Goal: Communication & Community: Share content

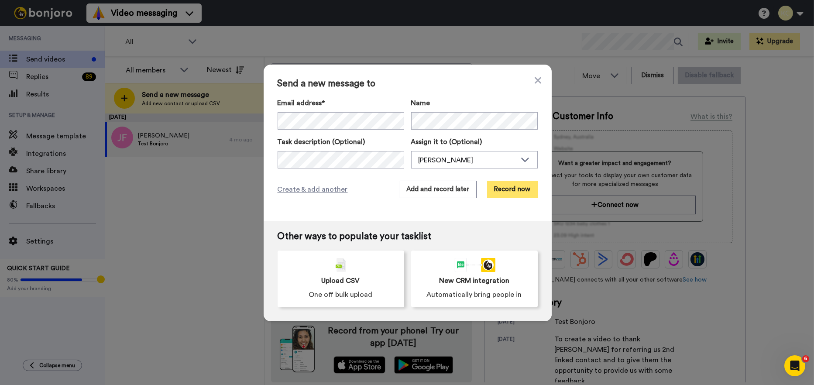
click at [511, 187] on button "Record now" at bounding box center [512, 189] width 51 height 17
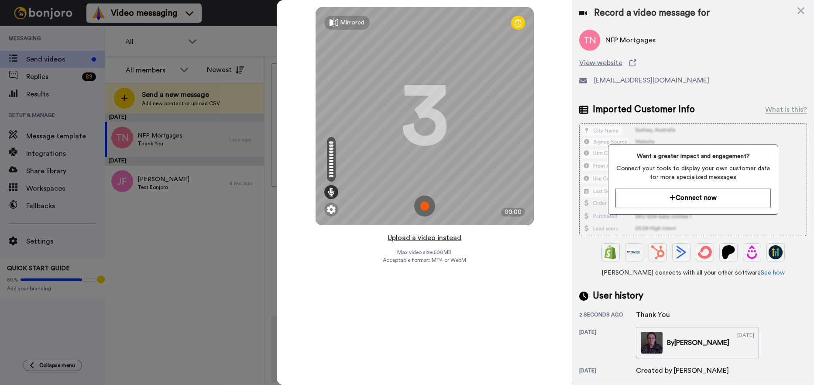
click at [422, 238] on button "Upload a video instead" at bounding box center [424, 237] width 79 height 11
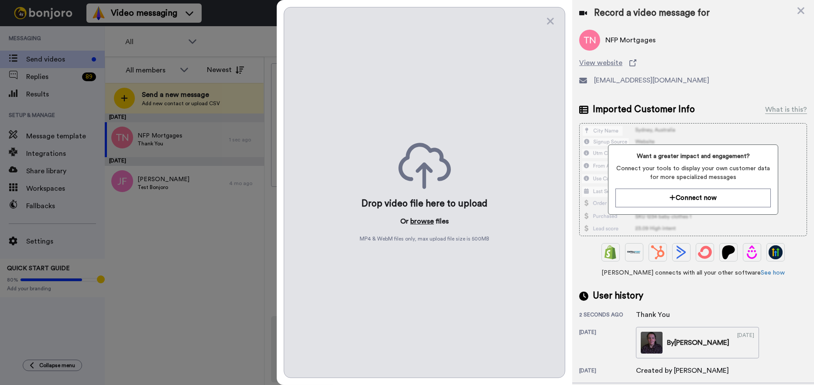
click at [424, 220] on button "browse" at bounding box center [422, 221] width 24 height 10
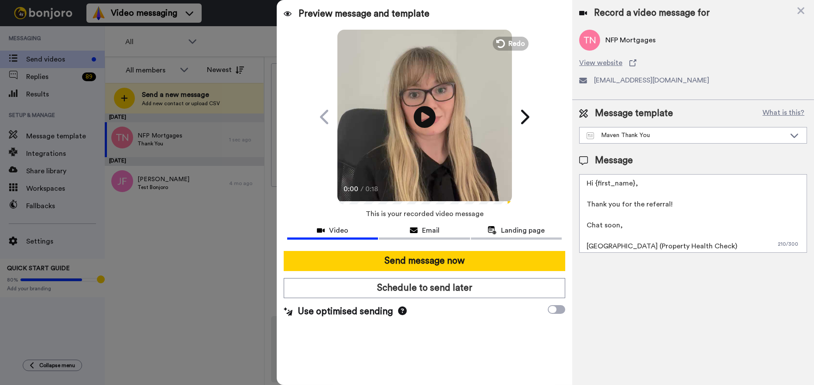
click at [633, 183] on textarea "Hi {first_name}, Thank you for the referral! Chat soon, Cailie (Property Health…" at bounding box center [693, 213] width 228 height 79
click at [604, 243] on textarea "Hi NFP Mortgages, Thank you for the referral! Chat soon, Cailie (Property Healt…" at bounding box center [693, 213] width 228 height 79
type textarea "Hi NFP Mortgages, Thank you for the referral! Chat soon, Sarah (Property Health…"
click at [422, 226] on span "Email" at bounding box center [430, 230] width 17 height 10
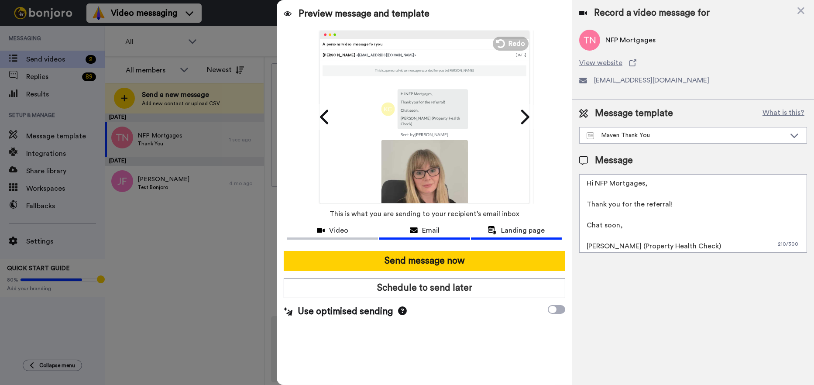
click at [481, 225] on div "Landing page" at bounding box center [516, 230] width 91 height 10
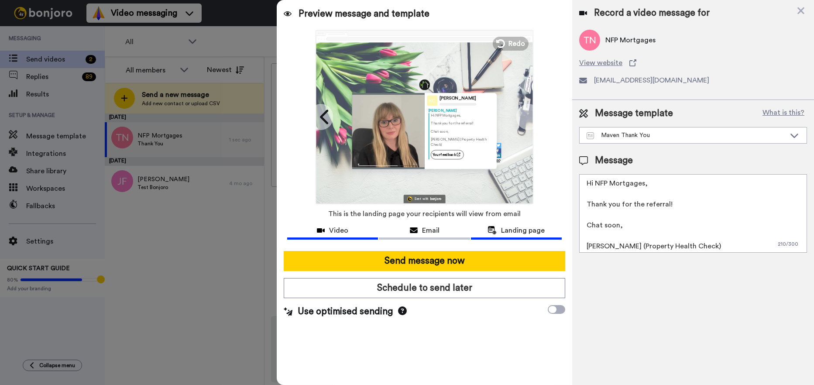
click at [333, 225] on span "Video" at bounding box center [338, 230] width 19 height 10
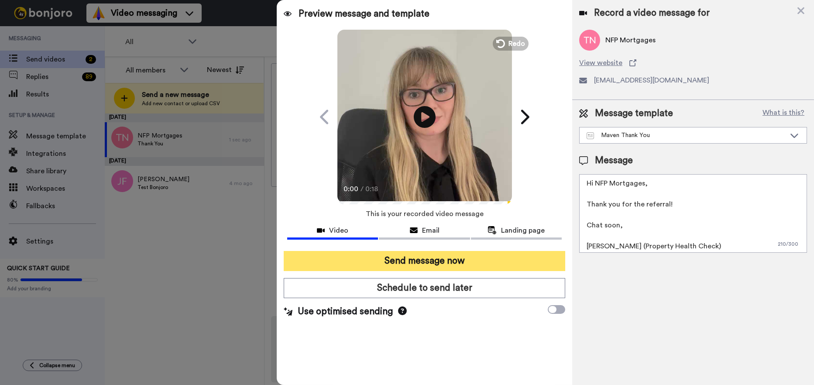
click at [444, 263] on button "Send message now" at bounding box center [425, 261] width 282 height 20
